Goal: Information Seeking & Learning: Understand process/instructions

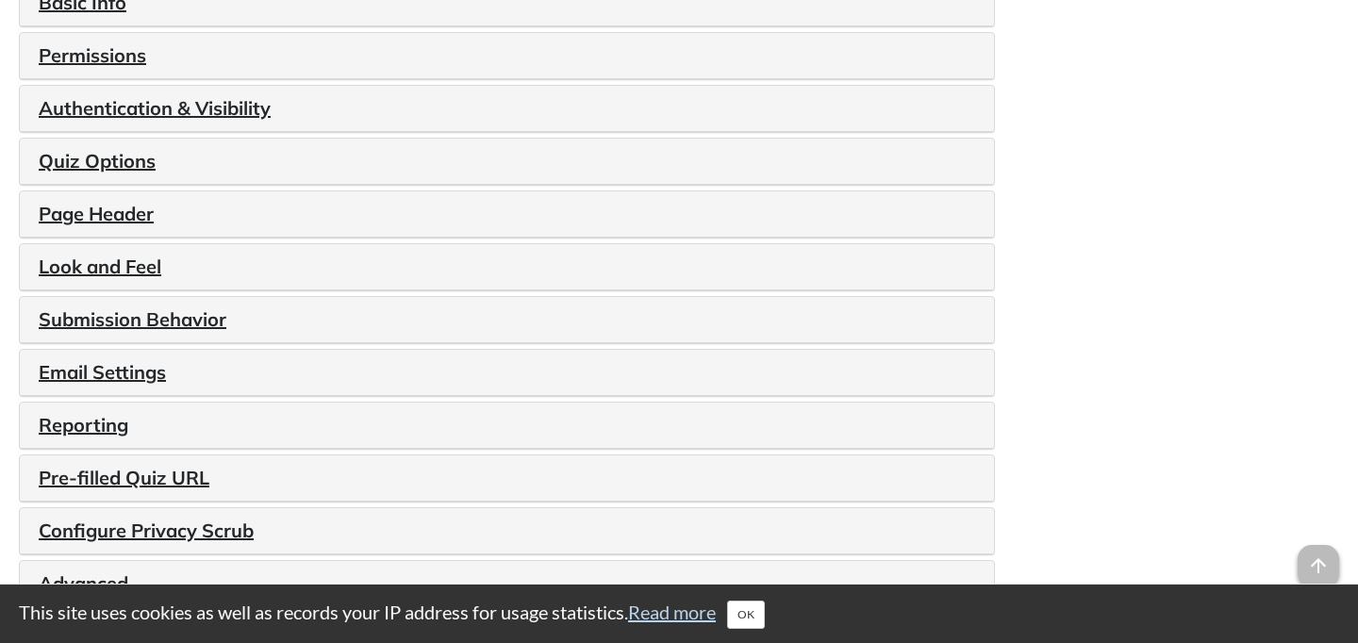
scroll to position [2356, 0]
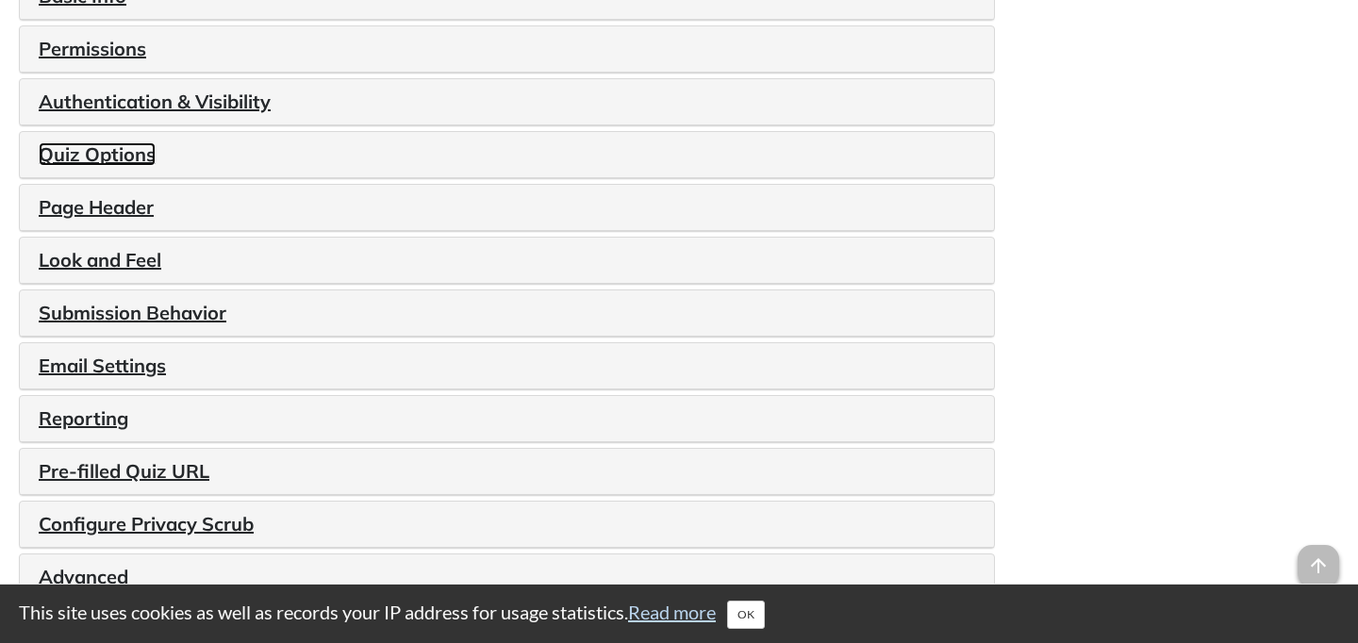
click at [88, 166] on link "Quiz Options" at bounding box center [97, 154] width 117 height 24
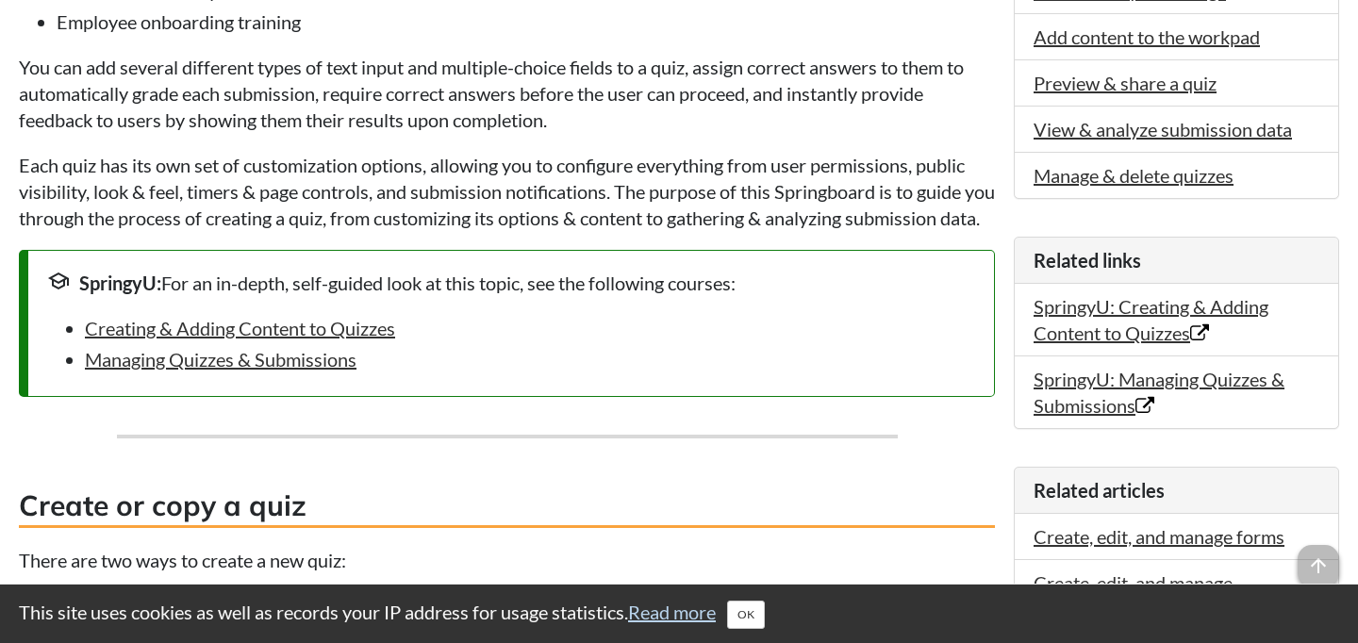
scroll to position [584, 0]
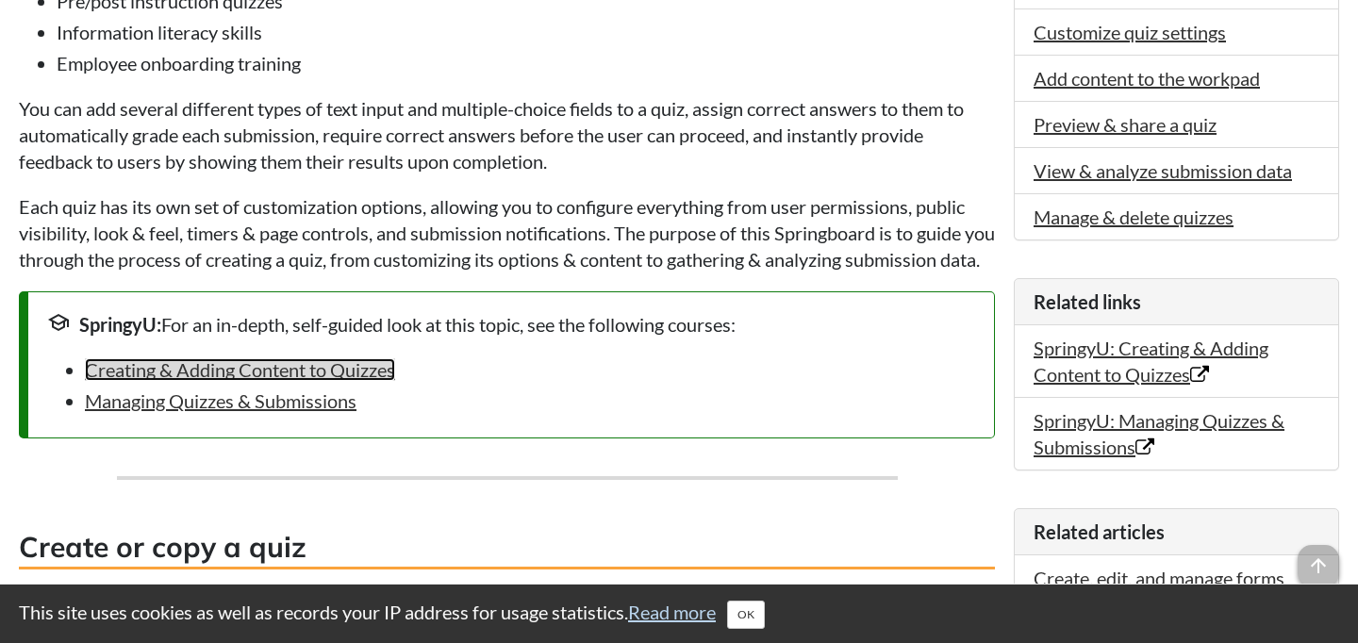
click at [306, 381] on link "Creating & Adding Content to Quizzes" at bounding box center [240, 369] width 310 height 23
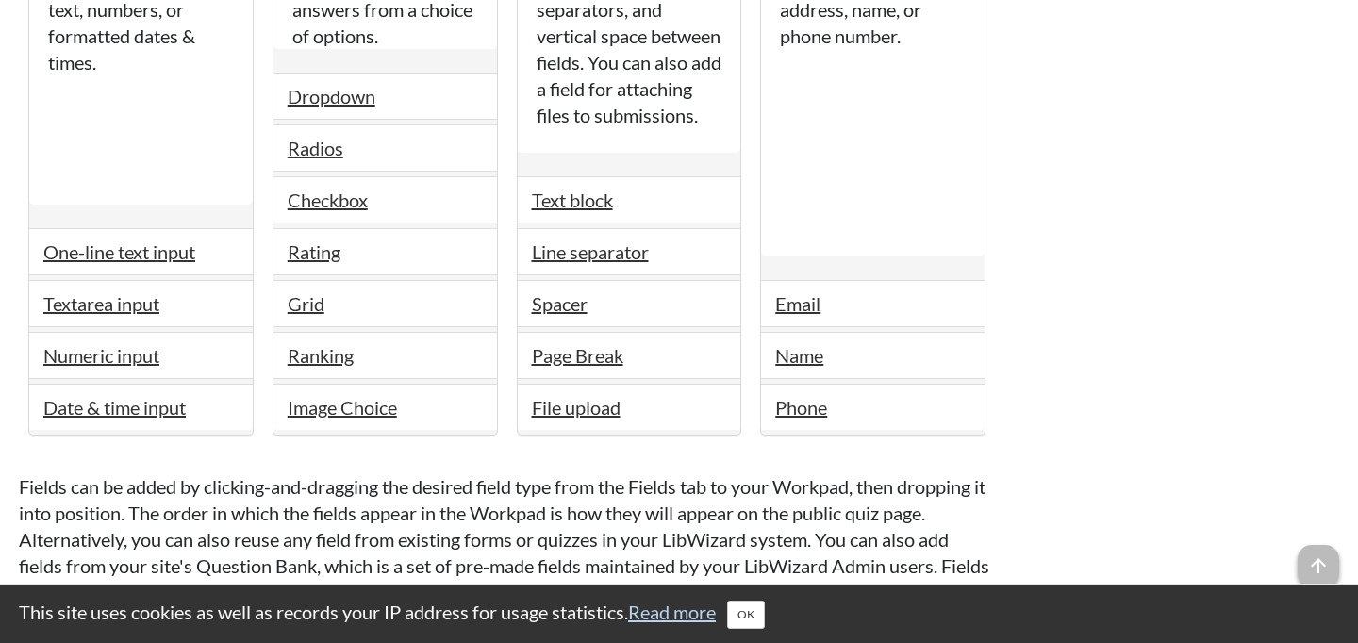
scroll to position [3628, 0]
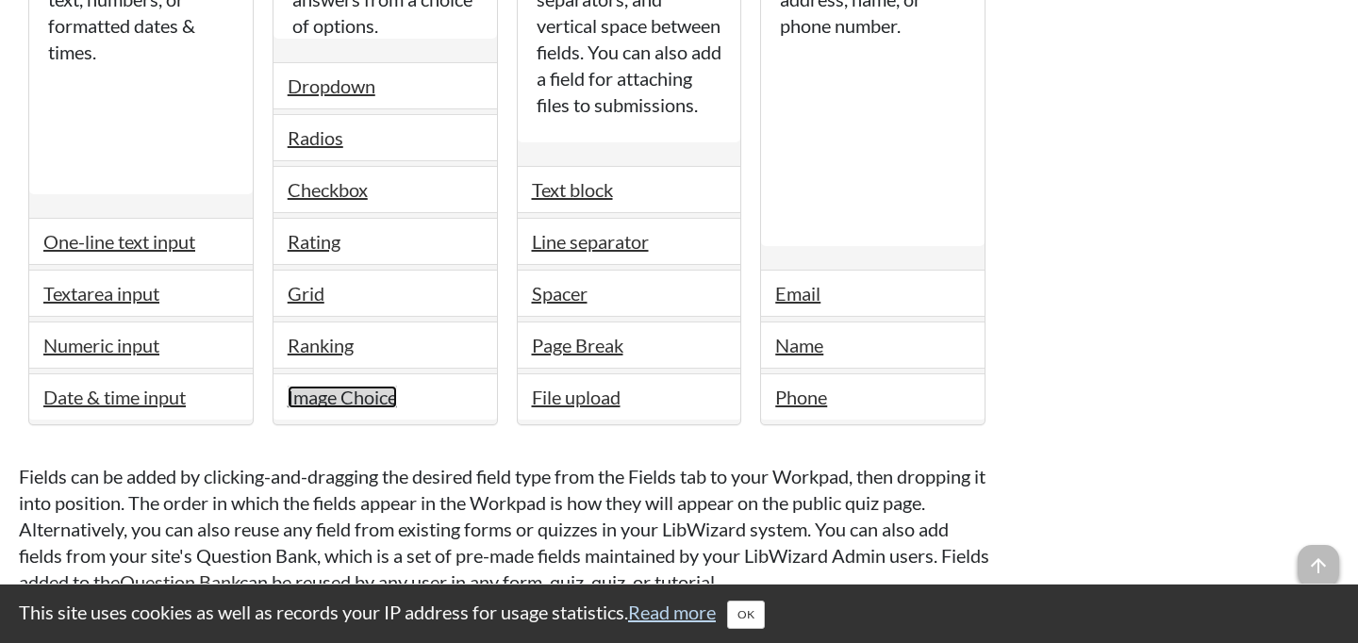
click at [349, 408] on link "Image Choice" at bounding box center [342, 397] width 109 height 23
